Goal: Information Seeking & Learning: Find specific fact

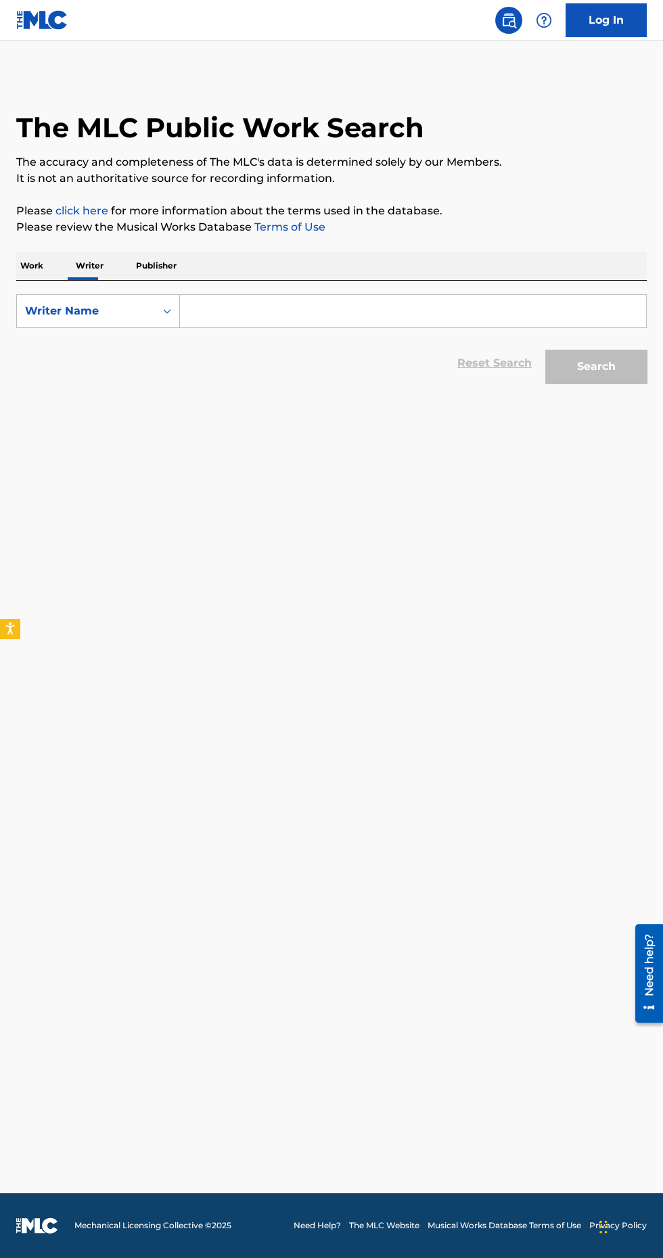
click at [283, 311] on input "Search Form" at bounding box center [413, 311] width 466 height 32
click at [601, 361] on button "Search" at bounding box center [595, 367] width 101 height 34
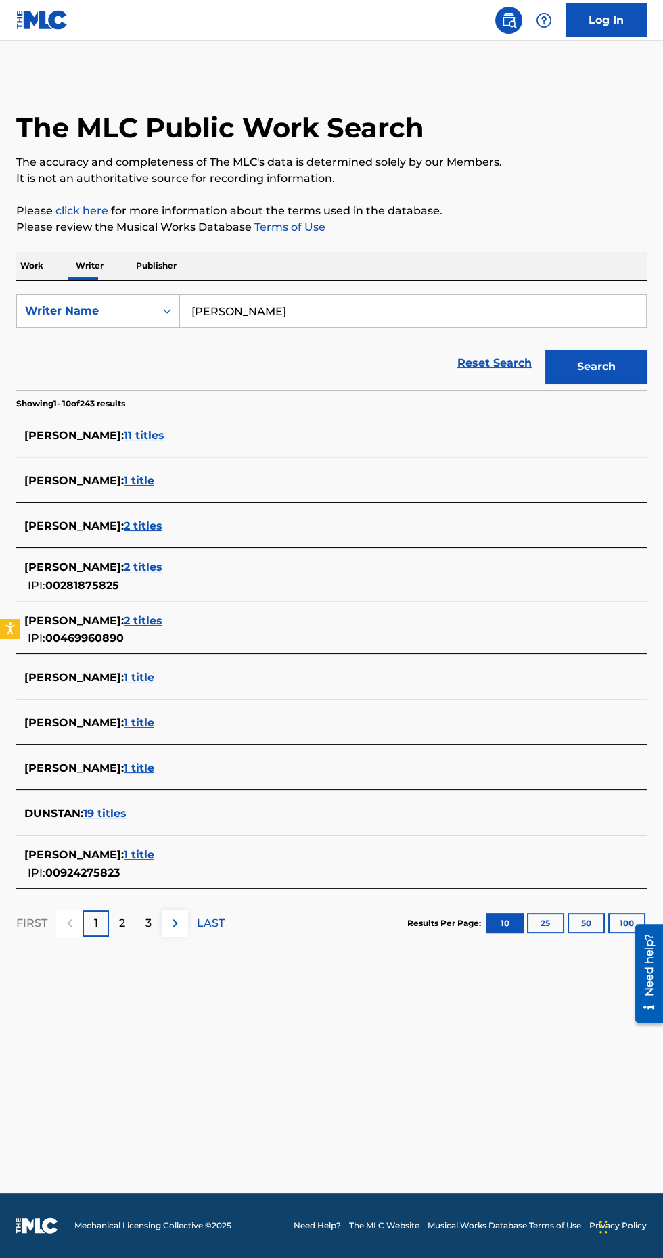
click at [164, 434] on span "11 titles" at bounding box center [144, 435] width 41 height 13
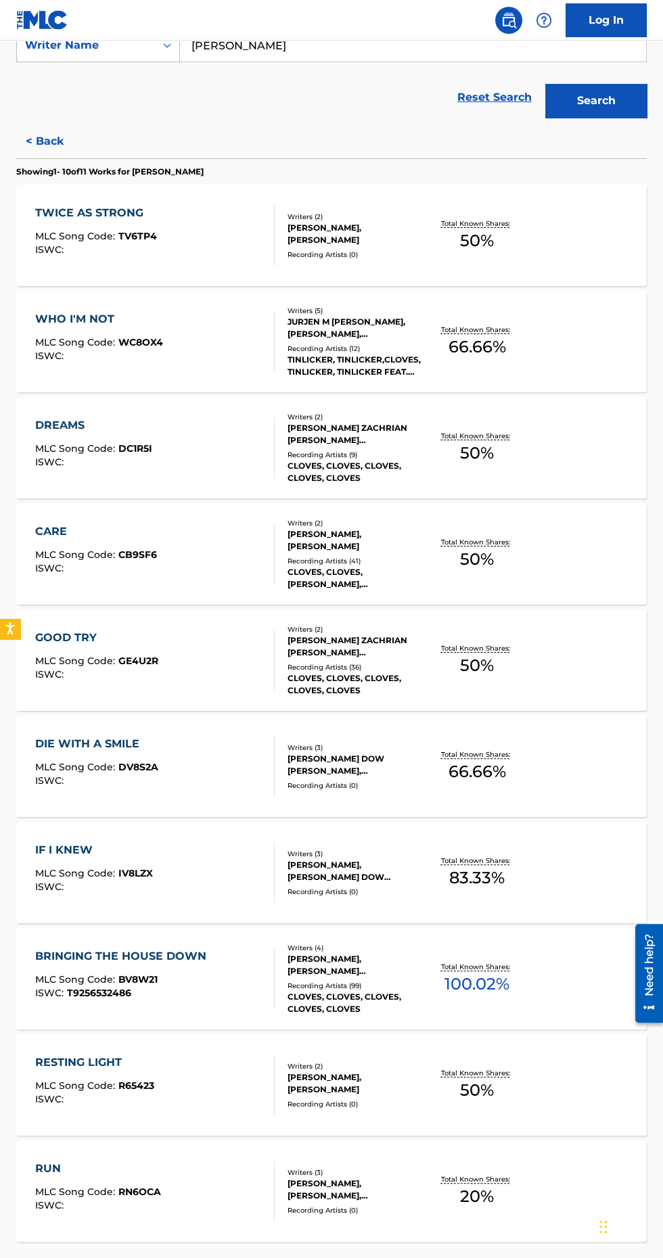
scroll to position [264, 0]
click at [147, 1257] on img at bounding box center [149, 1278] width 16 height 16
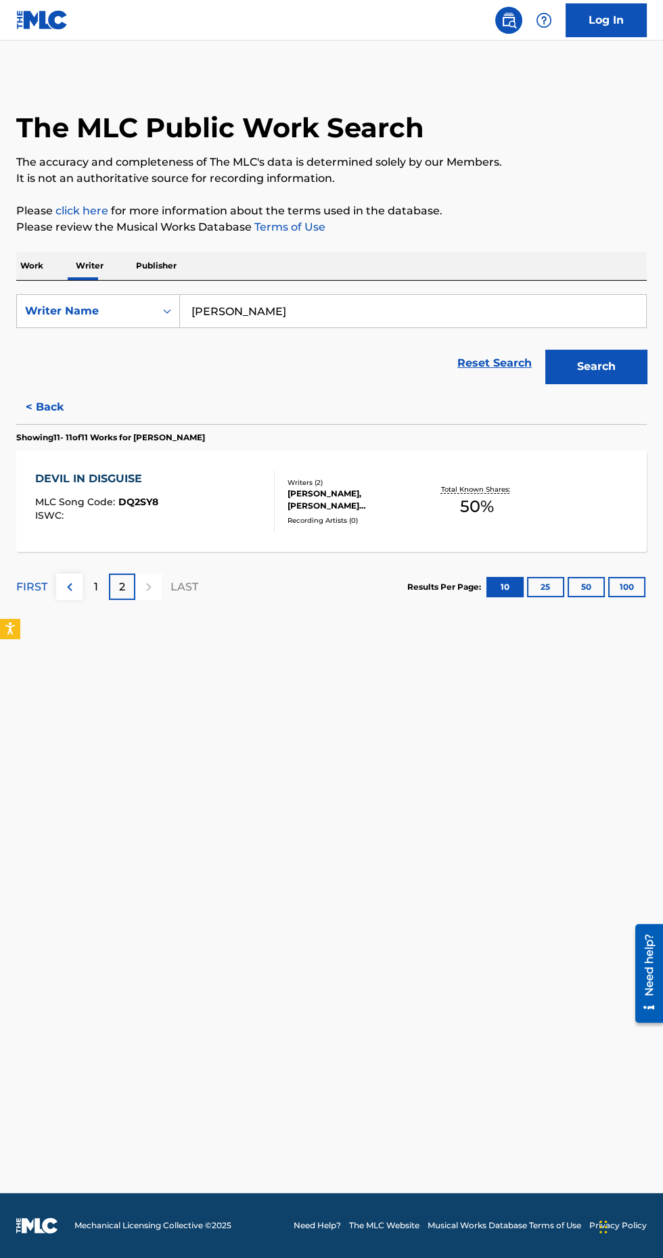
click at [366, 310] on input "[PERSON_NAME]" at bounding box center [413, 311] width 466 height 32
type input "[PERSON_NAME]"
click at [620, 363] on button "Search" at bounding box center [595, 367] width 101 height 34
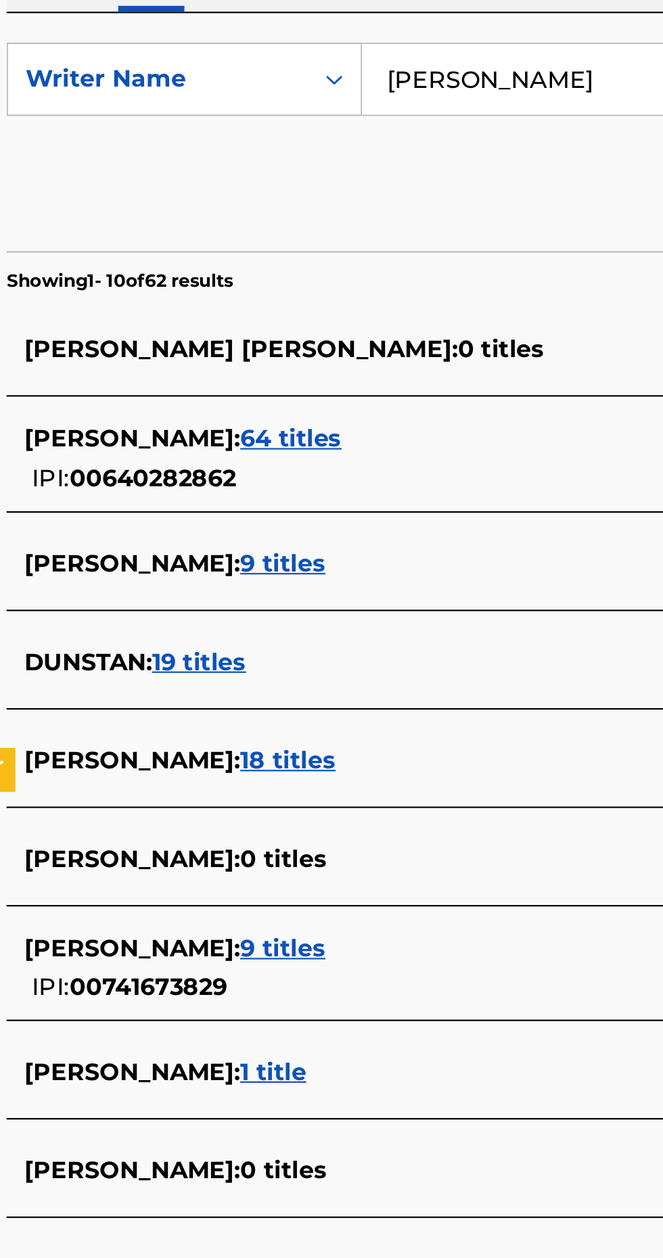
click at [158, 470] on span "64 titles" at bounding box center [147, 476] width 47 height 13
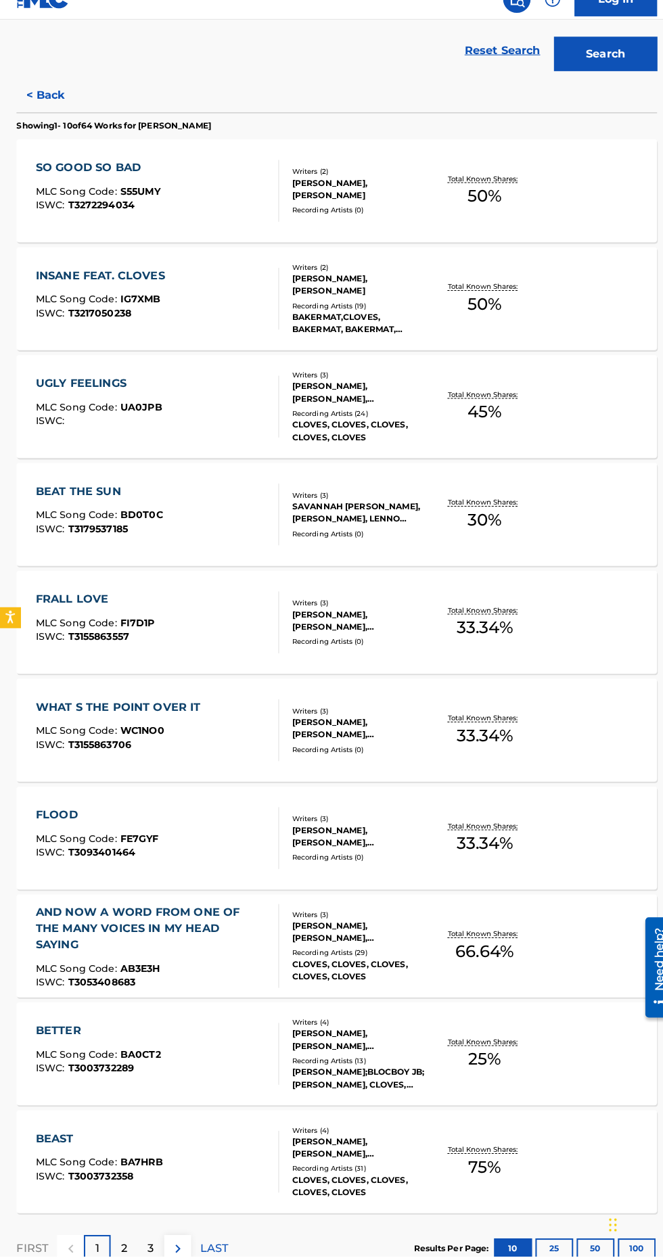
scroll to position [291, 0]
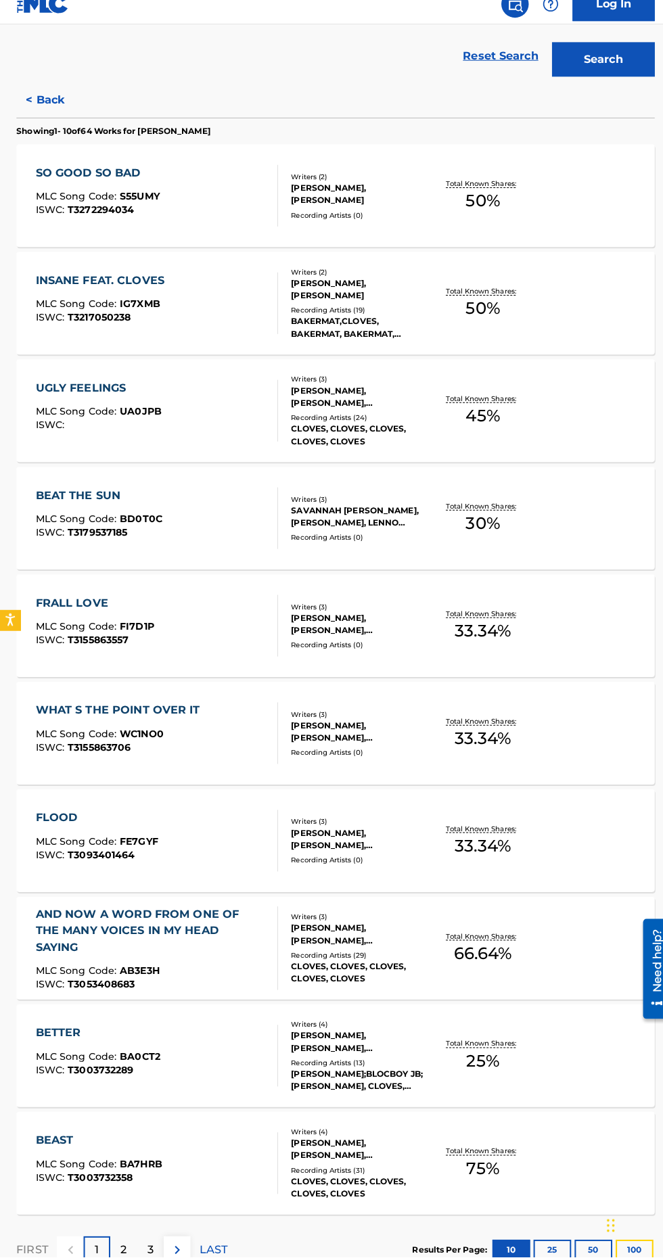
click at [624, 1253] on button "100" at bounding box center [626, 1251] width 37 height 20
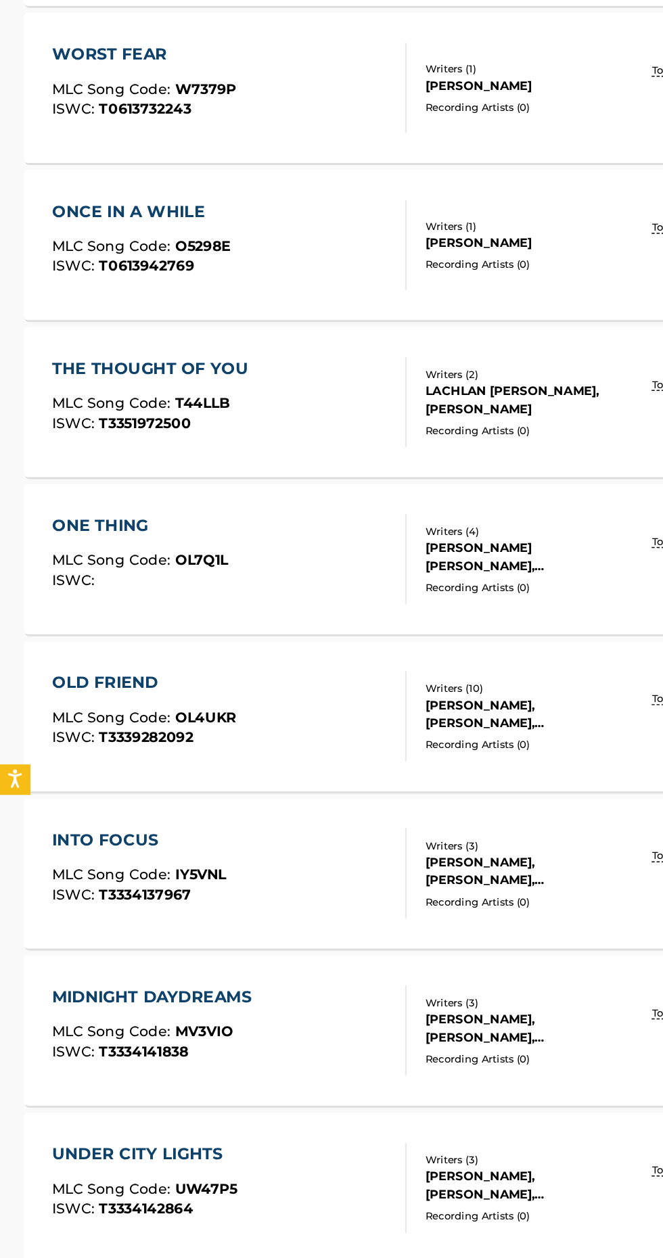
scroll to position [5755, 0]
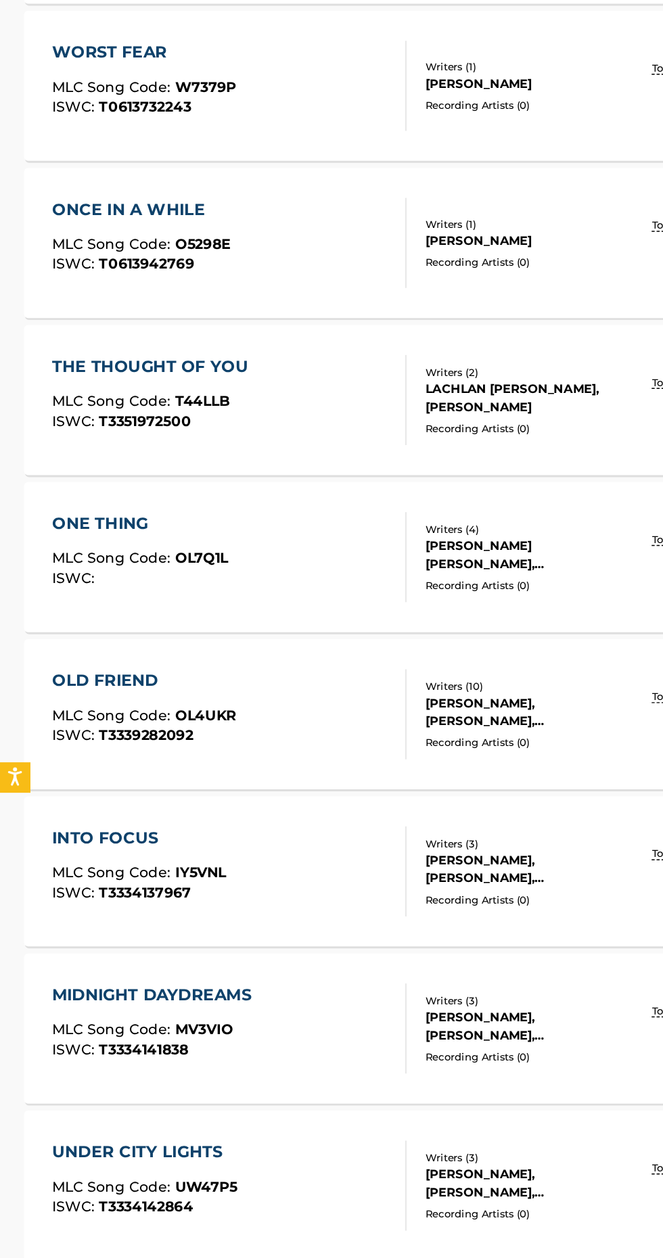
click at [47, 693] on span "MLC Song Code :" at bounding box center [76, 693] width 83 height 12
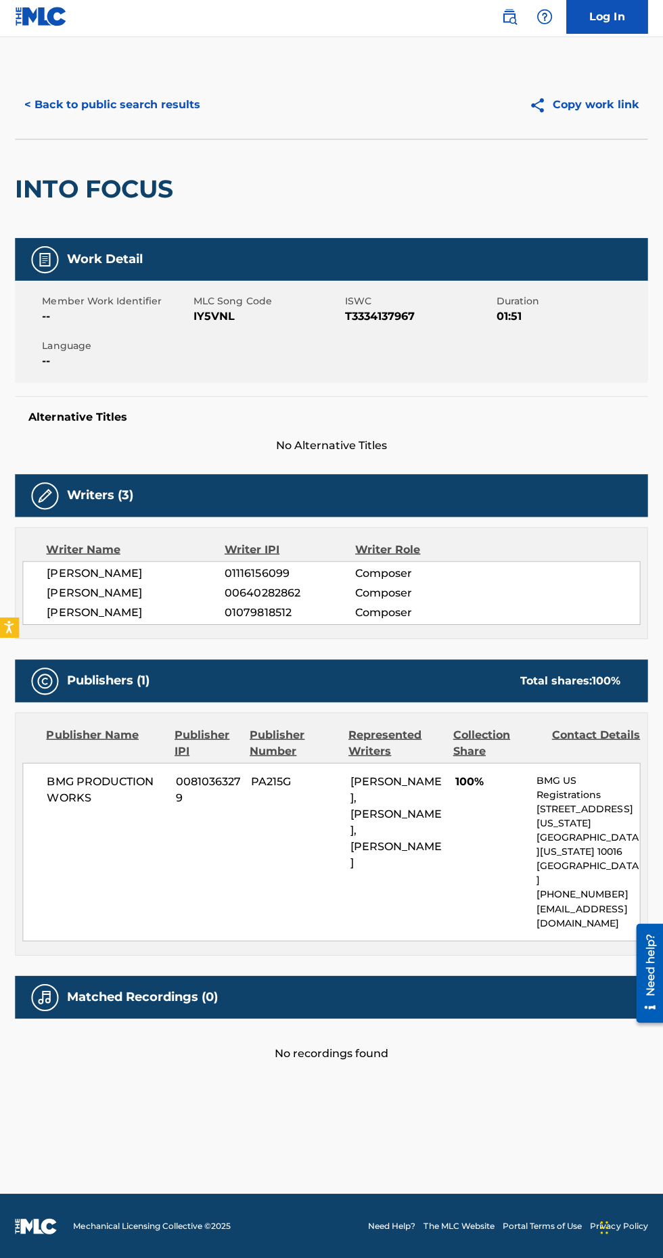
click at [64, 347] on span "Language" at bounding box center [116, 348] width 147 height 14
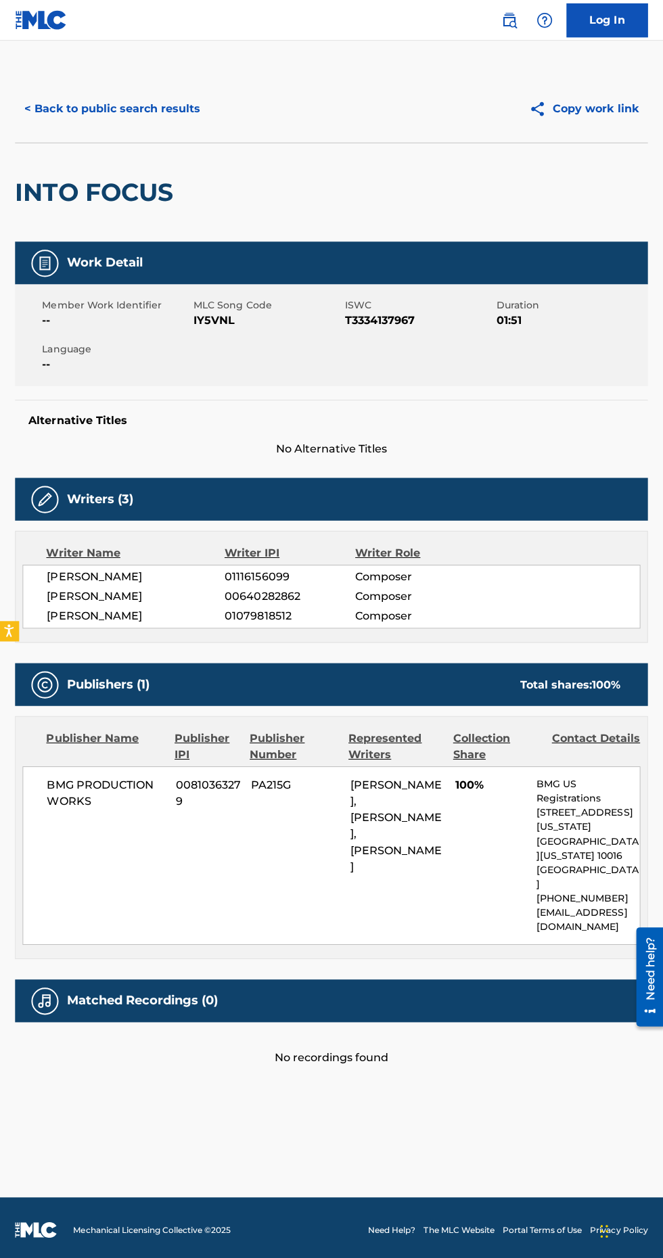
click at [91, 110] on button "< Back to public search results" at bounding box center [113, 108] width 194 height 34
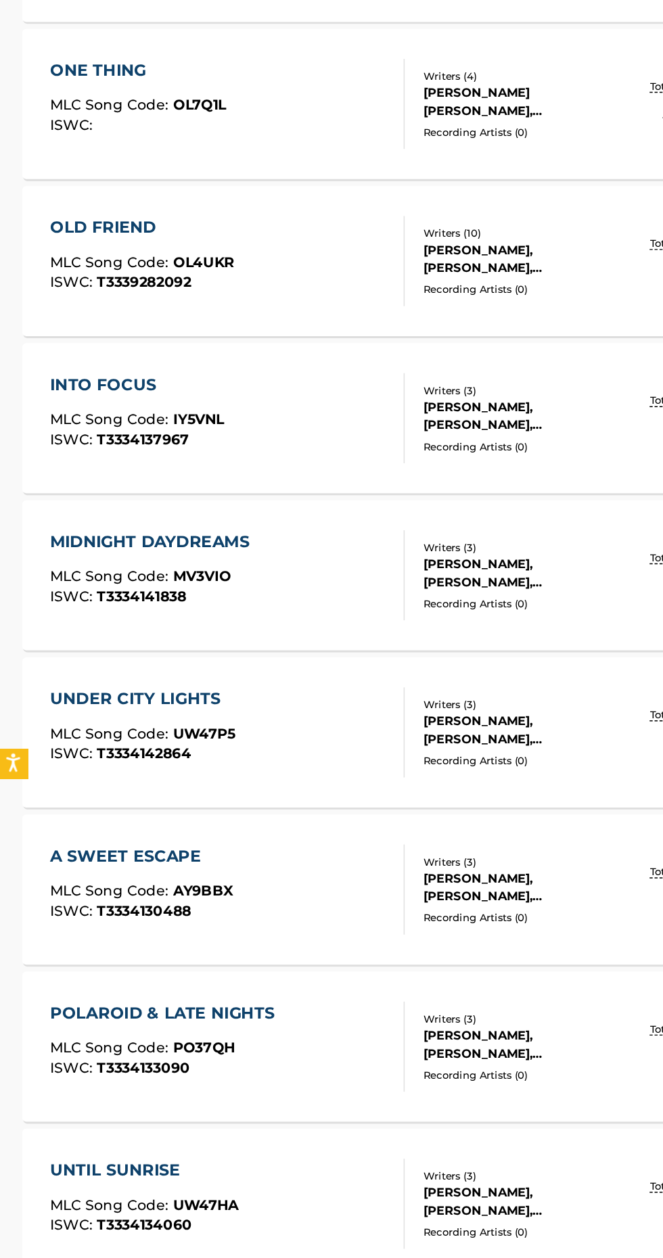
scroll to position [6052, 0]
click at [49, 488] on div "MIDNIGHT DAYDREAMS MLC Song Code : MV3VIO ISWC : T3334141838" at bounding box center [105, 501] width 141 height 61
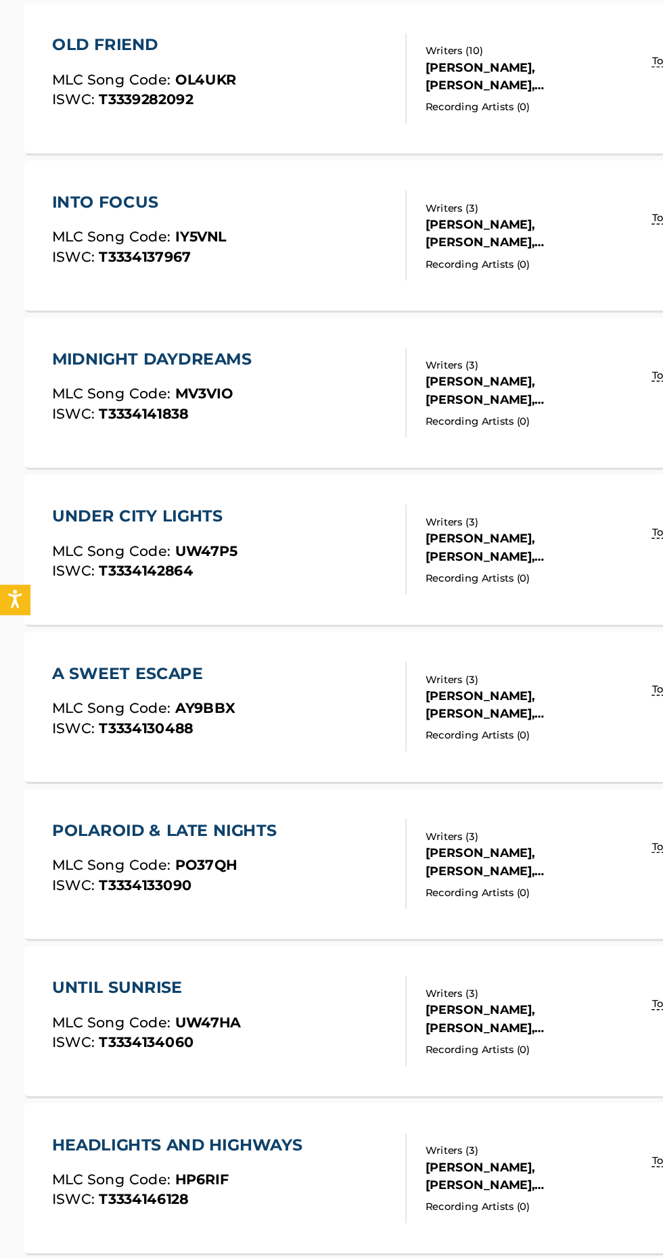
scroll to position [6065, 0]
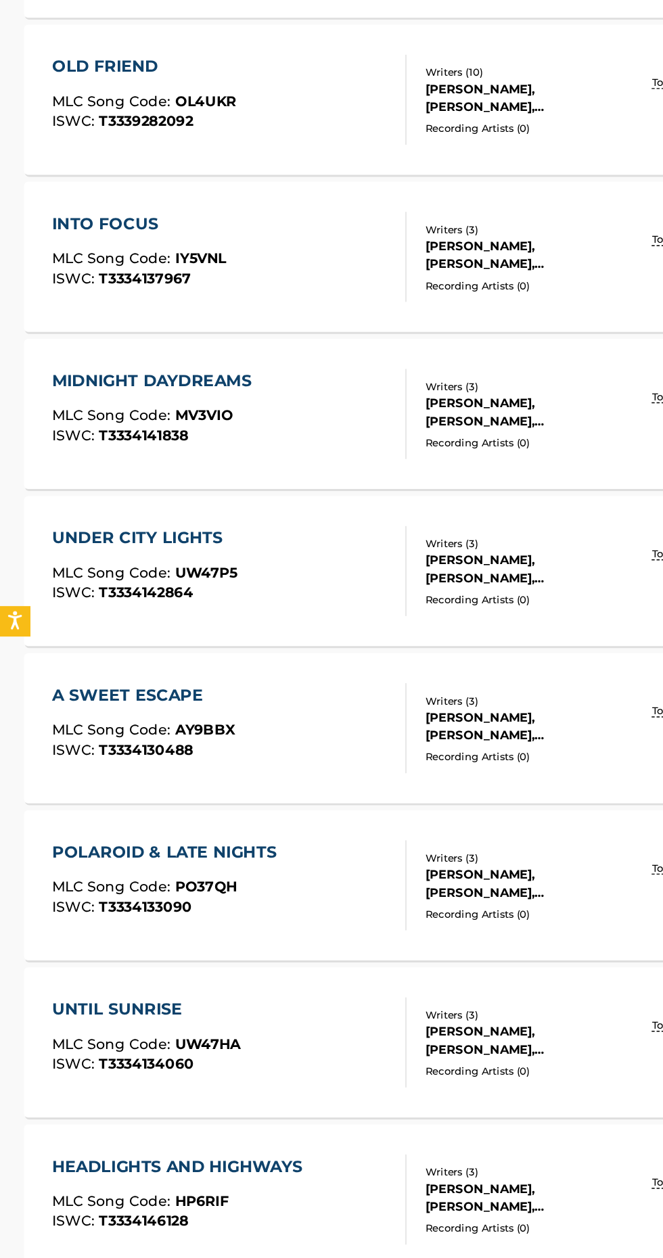
click at [47, 381] on span "MLC Song Code :" at bounding box center [76, 383] width 83 height 12
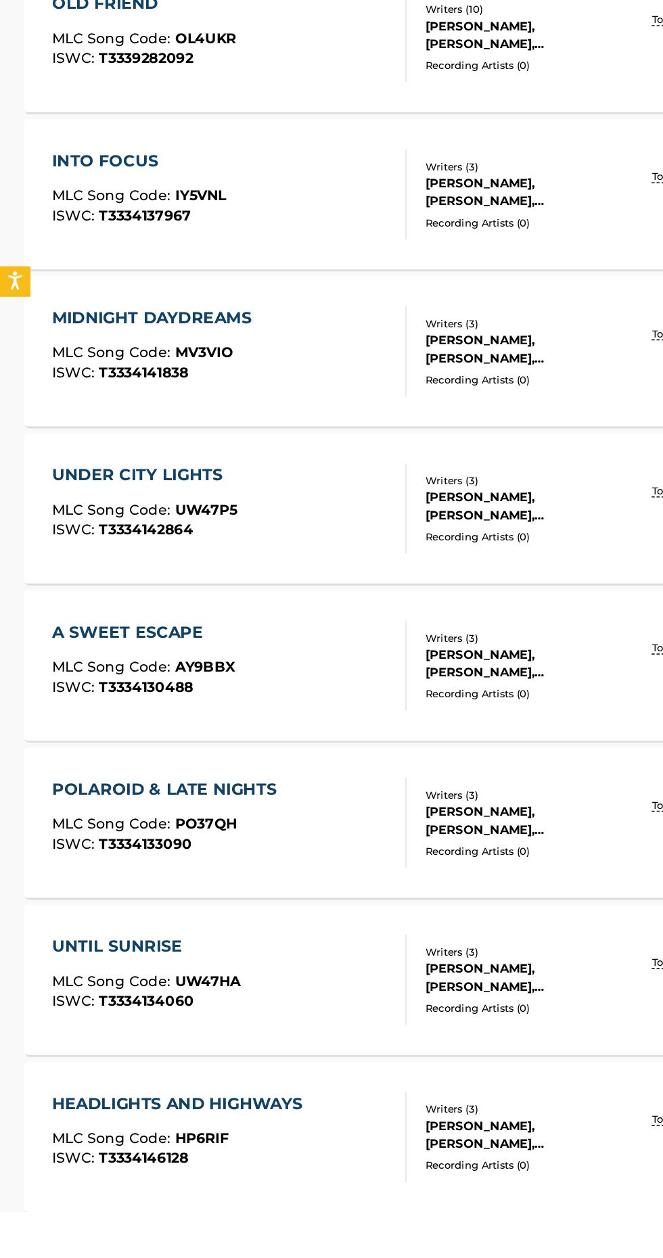
scroll to position [5888, 0]
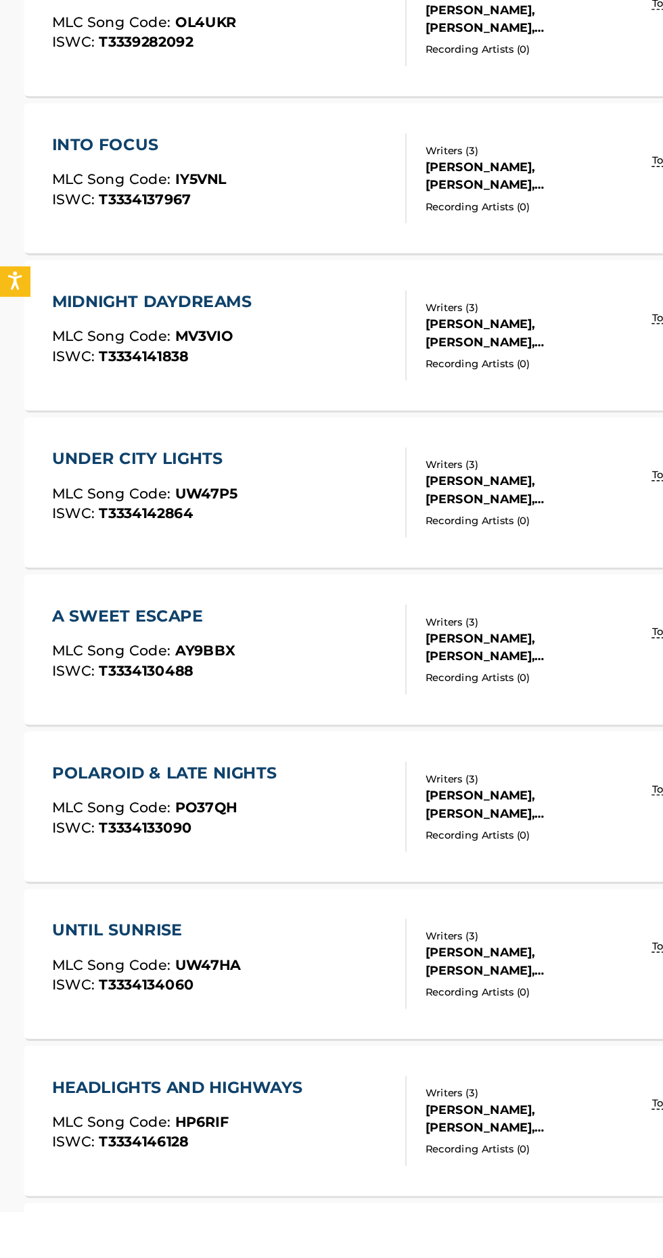
click at [43, 758] on div "UNDER CITY LIGHTS MLC Song Code : UW47P5 ISWC : T3334142864" at bounding box center [97, 771] width 125 height 61
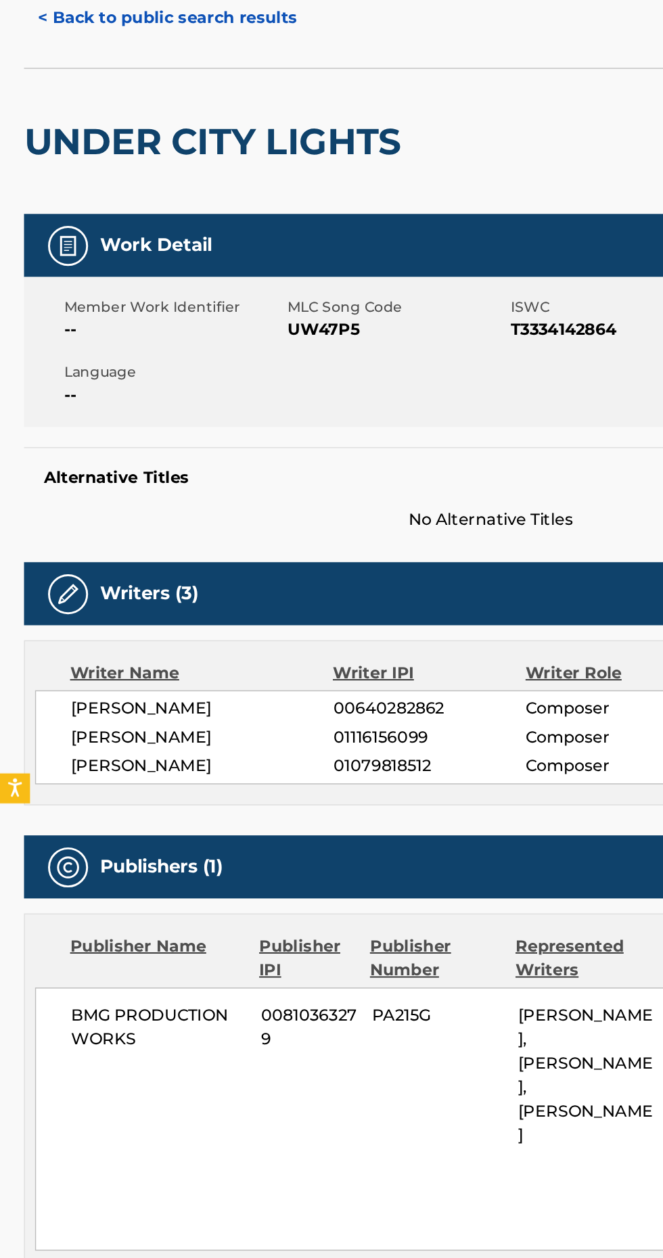
scroll to position [55, 0]
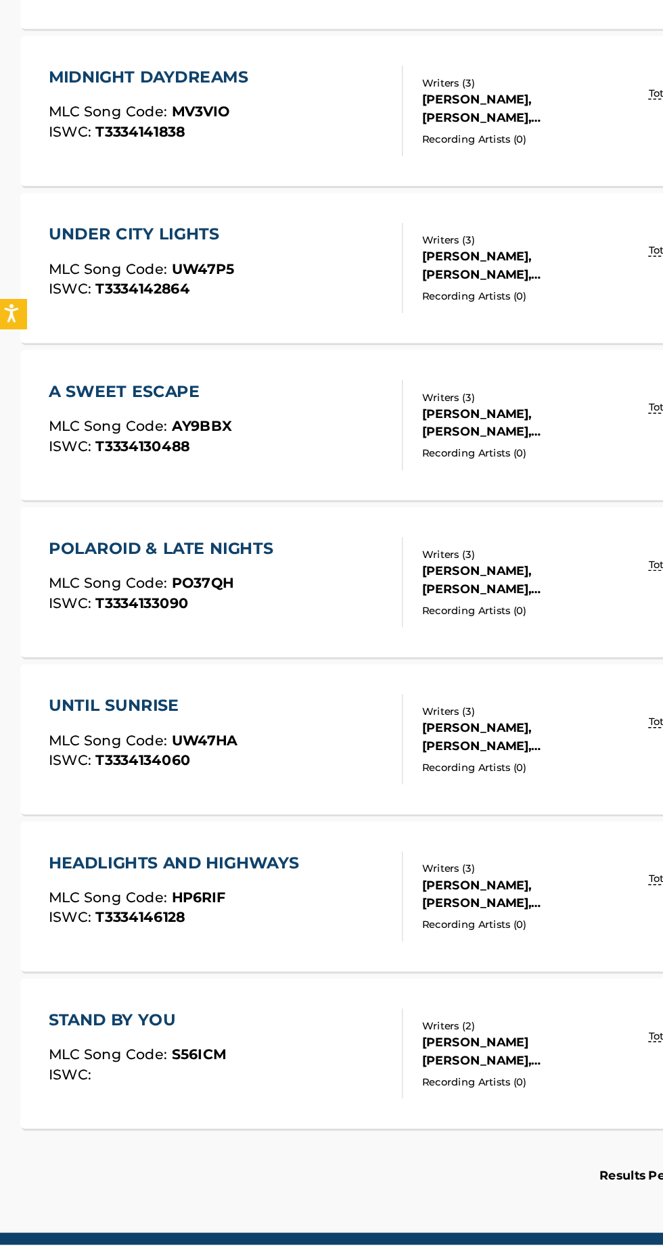
scroll to position [6100, 0]
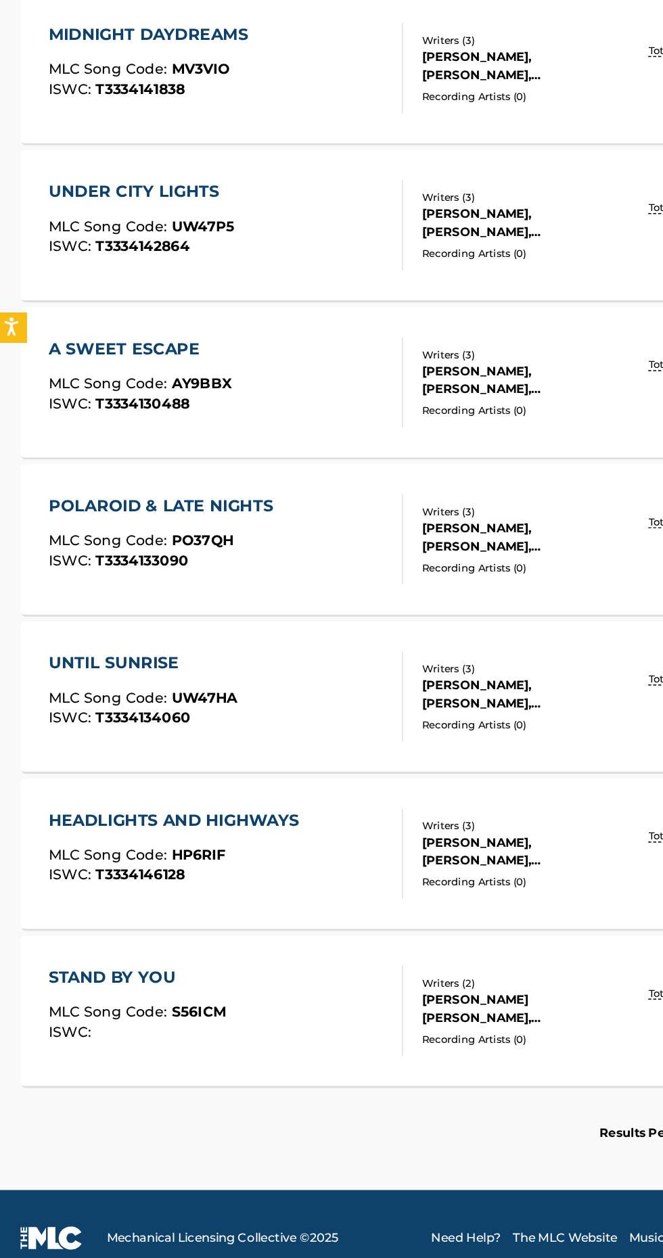
click at [237, 955] on div "HEADLIGHTS AND HIGHWAYS MLC Song Code : HP6RIF ISWC : T3334146128" at bounding box center [154, 984] width 239 height 61
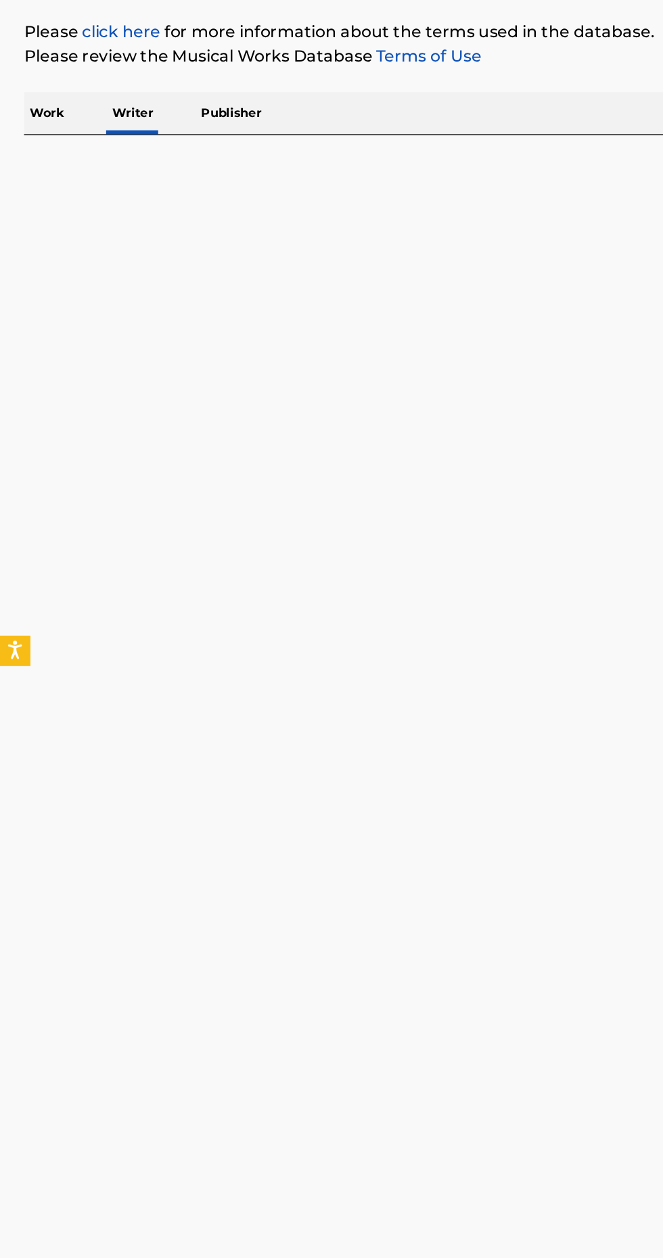
scroll to position [6021, 0]
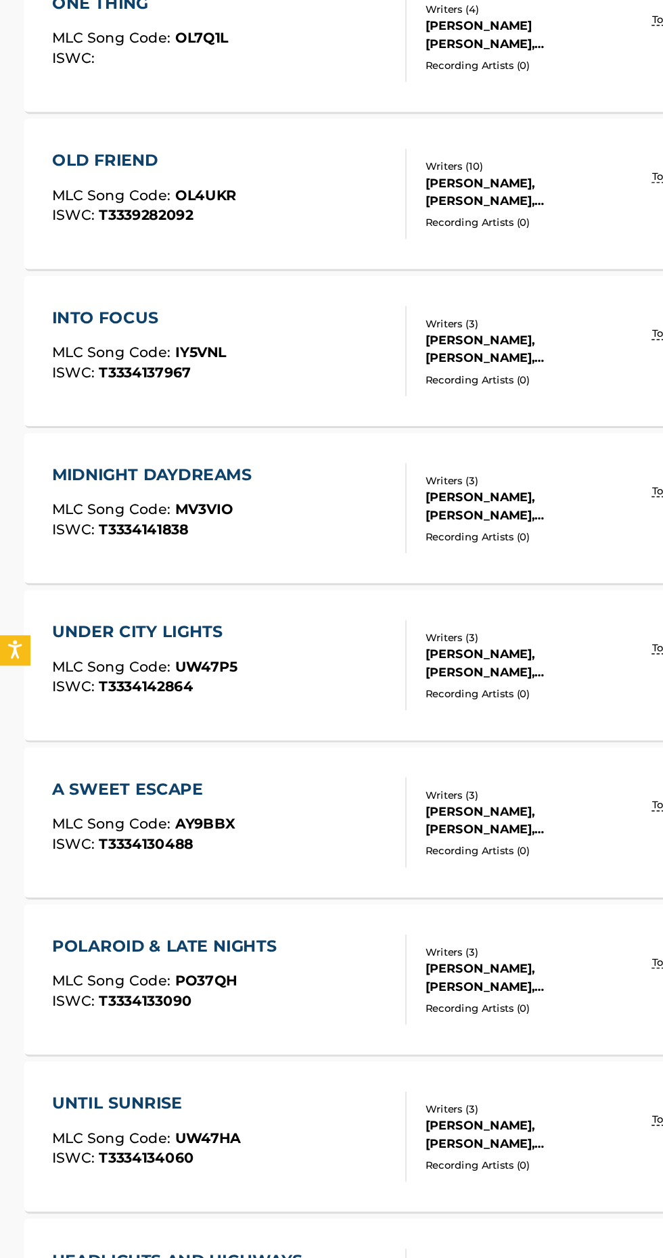
click at [258, 742] on div "A SWEET ESCAPE MLC Song Code : AY9BBX ISWC : T3334130488" at bounding box center [154, 745] width 239 height 61
